Goal: Information Seeking & Learning: Learn about a topic

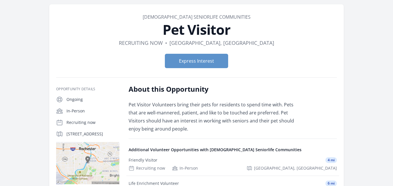
scroll to position [20, 0]
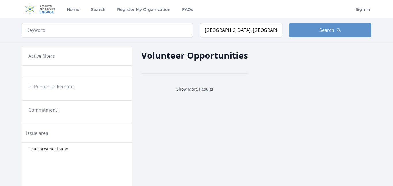
click at [202, 90] on link "Show More Results" at bounding box center [195, 88] width 37 height 5
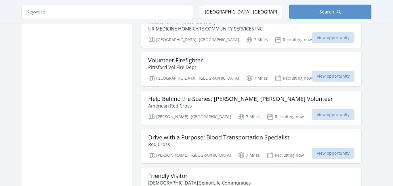
scroll to position [1269, 0]
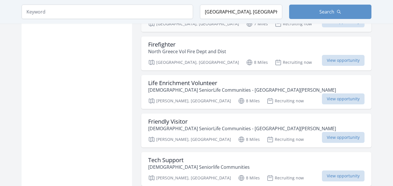
scroll to position [1669, 0]
drag, startPoint x: 226, startPoint y: 12, endPoint x: 203, endPoint y: 11, distance: 23.4
click at [203, 11] on input "Rochester, NY, USA" at bounding box center [241, 12] width 82 height 14
type input "Honeoye Falls, NY, USA"
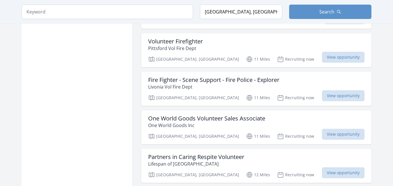
scroll to position [1569, 0]
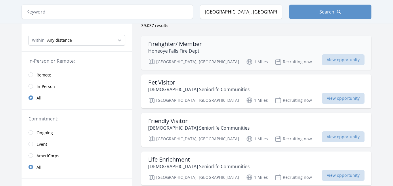
scroll to position [49, 0]
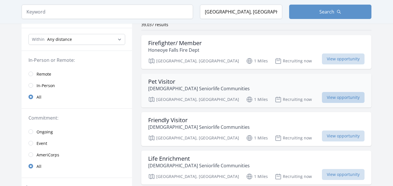
click at [322, 101] on span "View opportunity" at bounding box center [343, 97] width 43 height 11
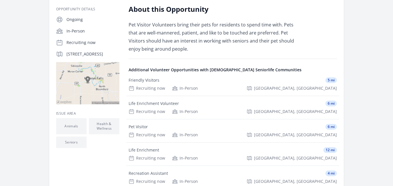
scroll to position [102, 0]
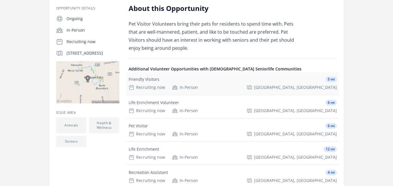
click at [218, 82] on div "Friendly Visitors 5 mi" at bounding box center [233, 80] width 209 height 6
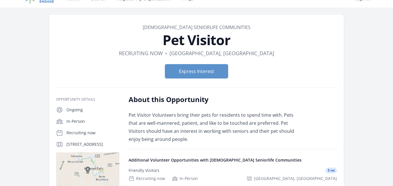
scroll to position [31, 0]
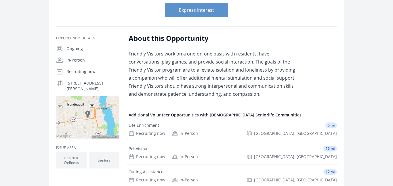
scroll to position [77, 0]
